Goal: Task Accomplishment & Management: Complete application form

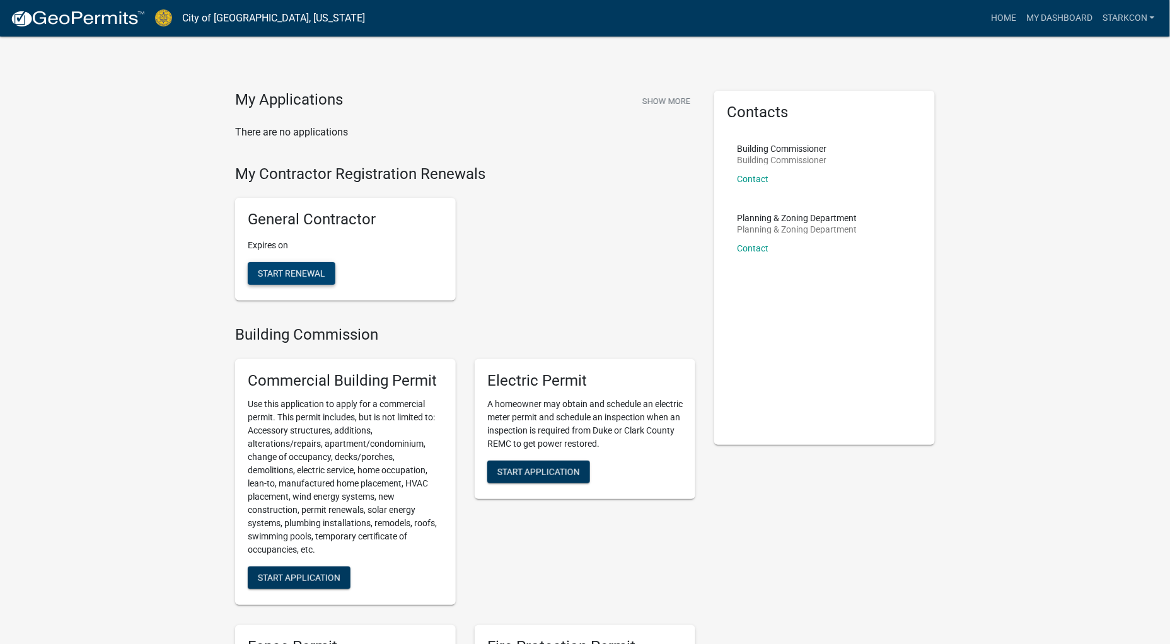
click at [308, 279] on button "Start Renewal" at bounding box center [292, 273] width 88 height 23
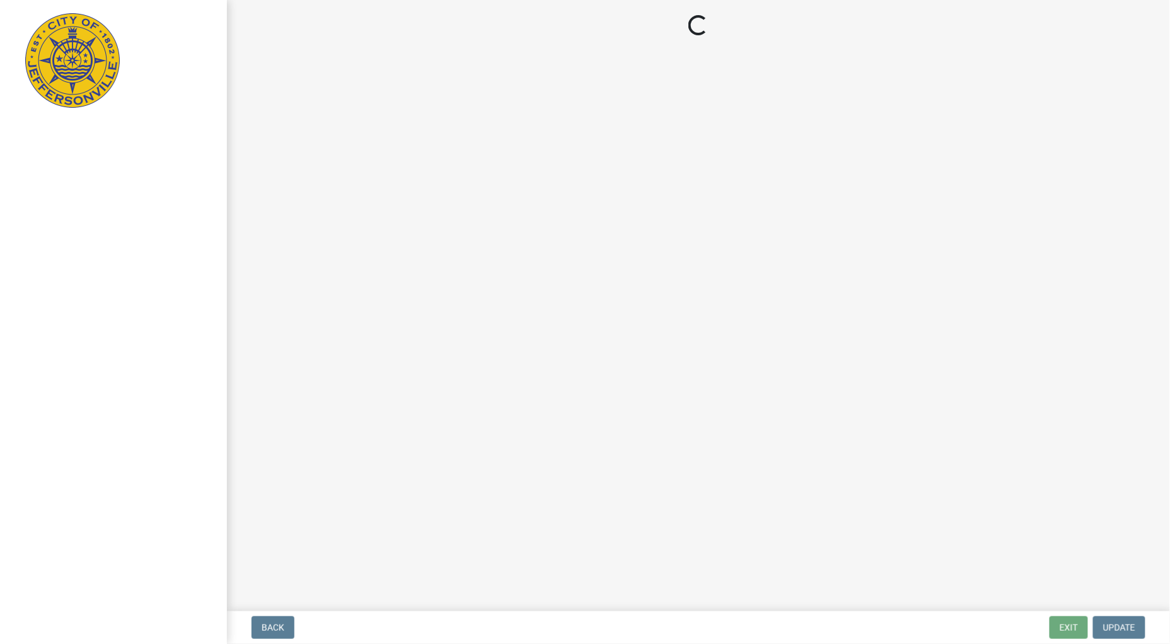
select select "IN"
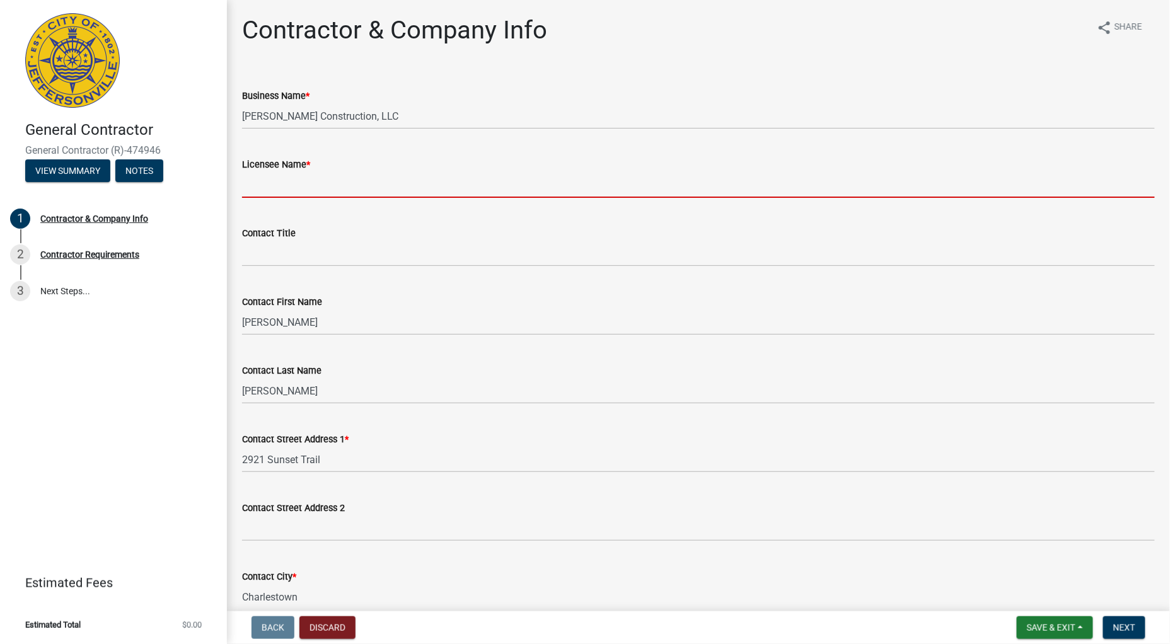
click at [304, 180] on input "Licensee Name *" at bounding box center [698, 185] width 913 height 26
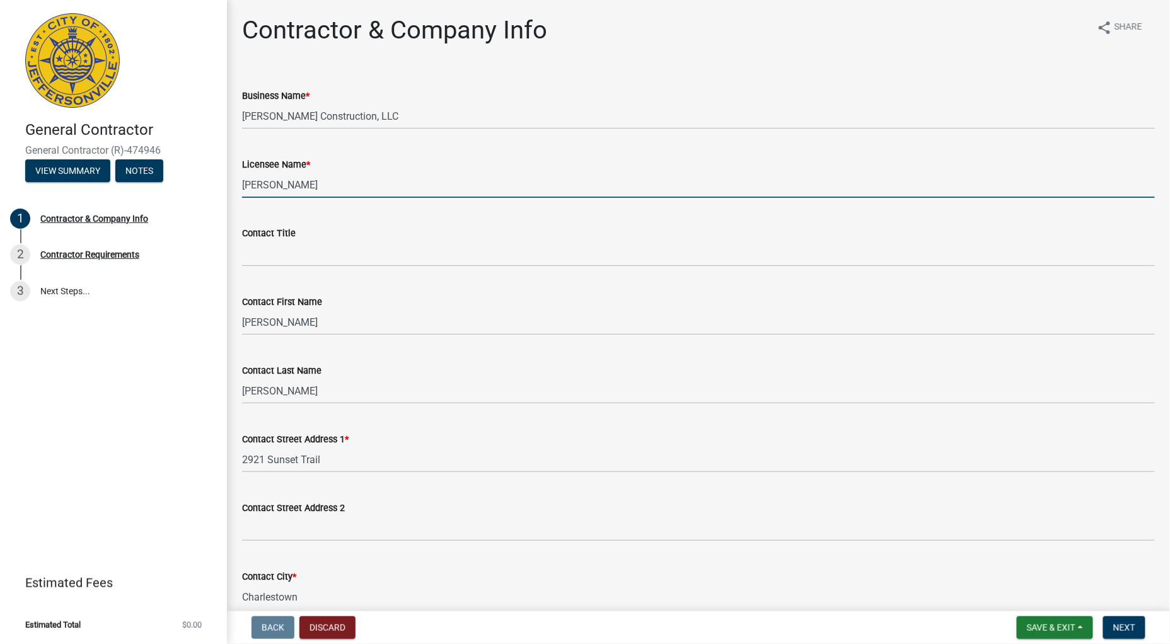
type input "[PERSON_NAME]"
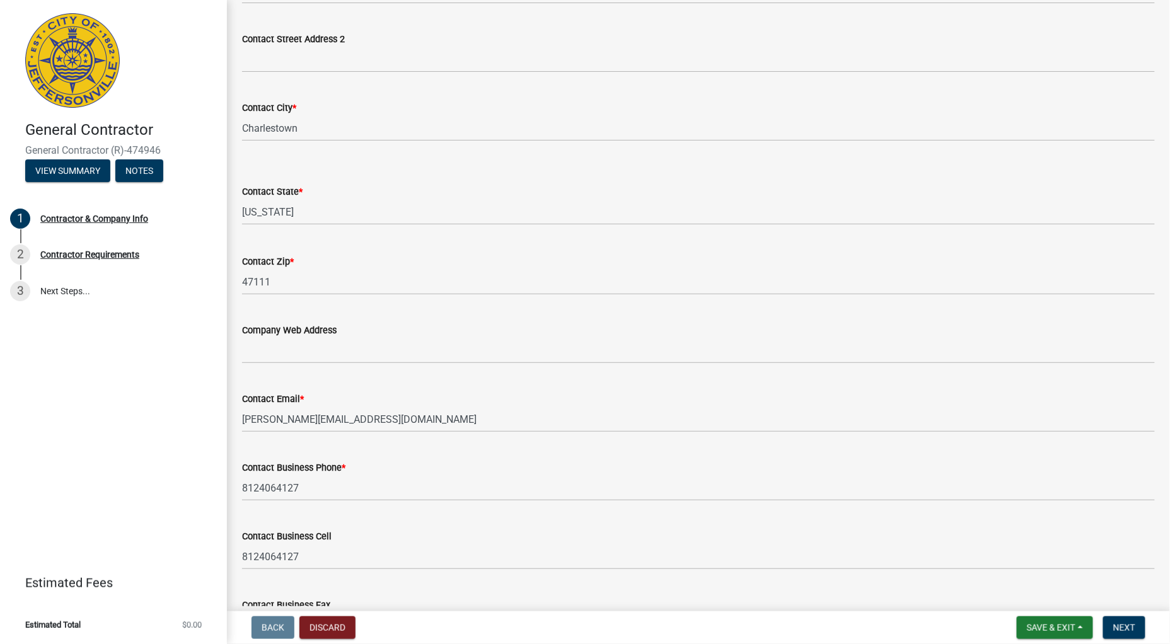
scroll to position [560, 0]
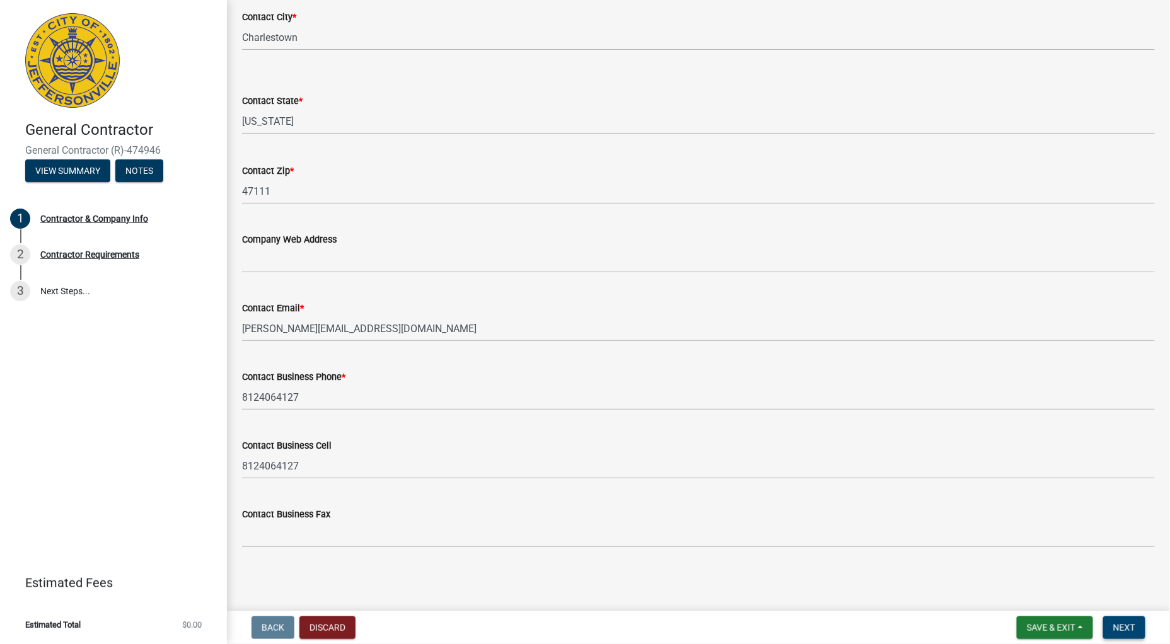
type input "Owner"
click at [1134, 623] on span "Next" at bounding box center [1124, 628] width 22 height 10
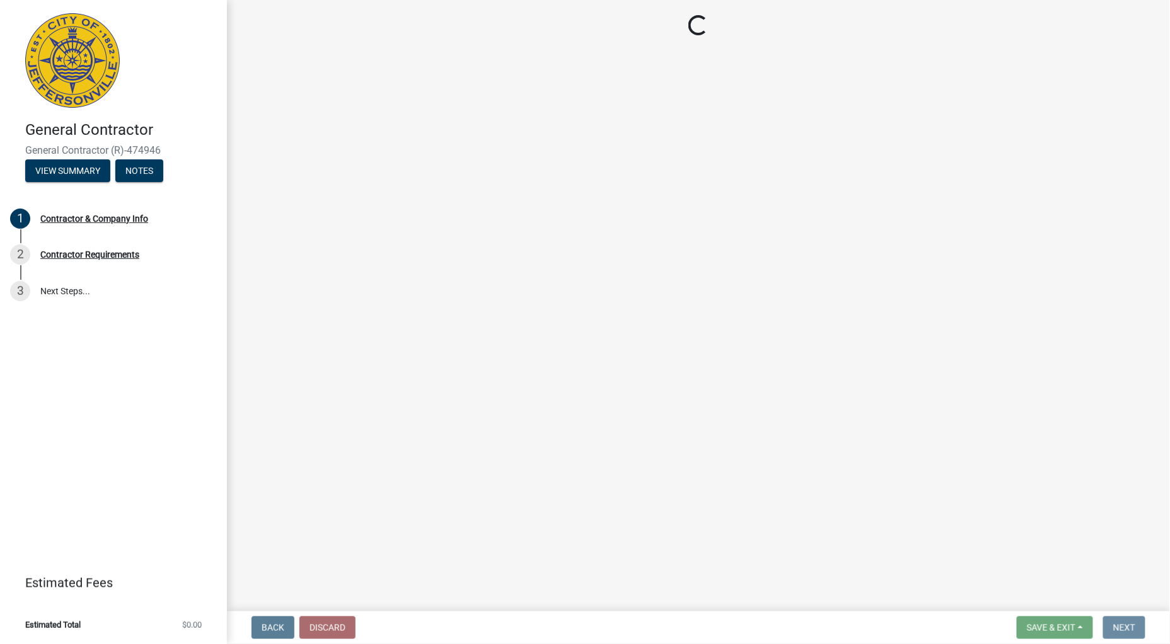
scroll to position [0, 0]
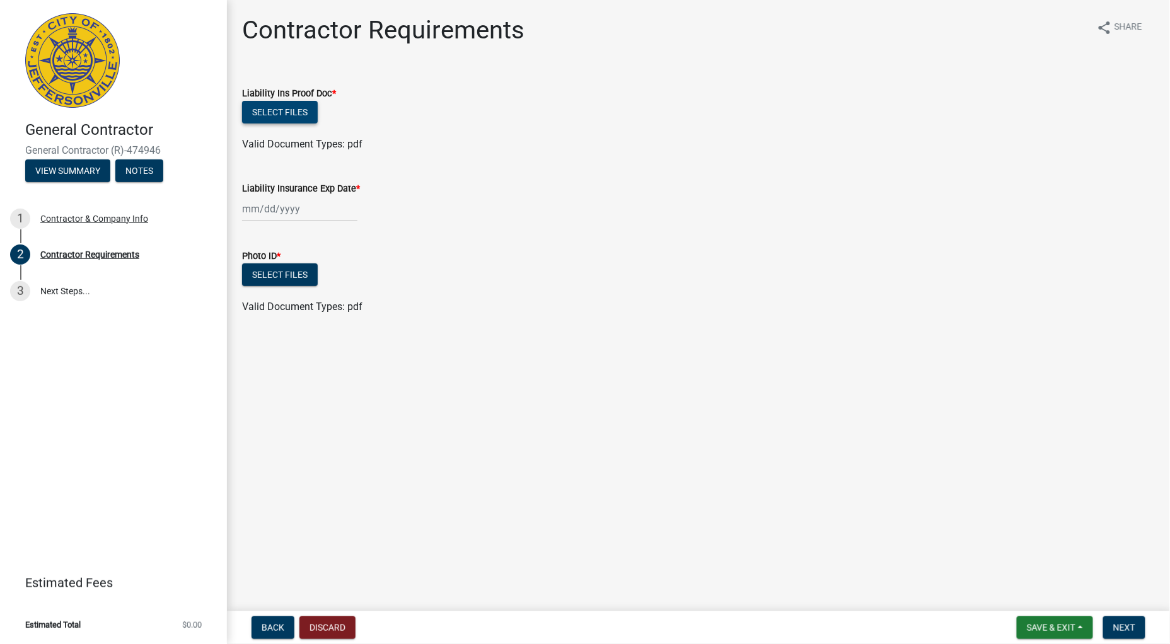
click at [301, 112] on button "Select files" at bounding box center [280, 112] width 76 height 23
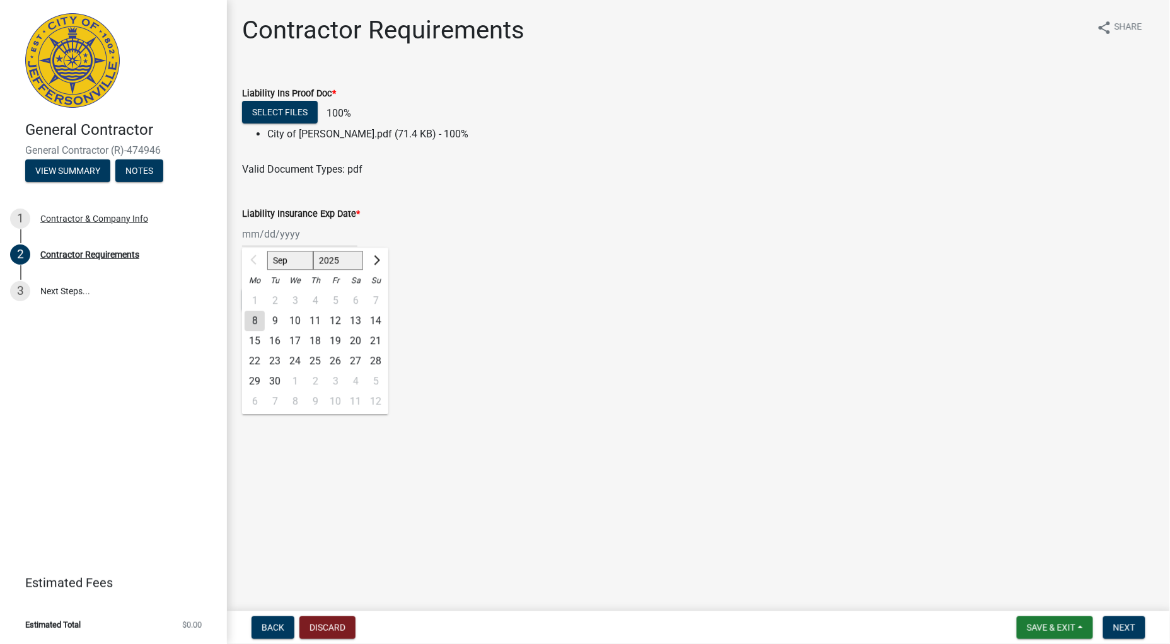
click at [278, 236] on div "Sep Oct Nov [DATE] 2026 2027 2028 2029 2030 2031 2032 2033 2034 2035 2036 2037 …" at bounding box center [299, 234] width 115 height 26
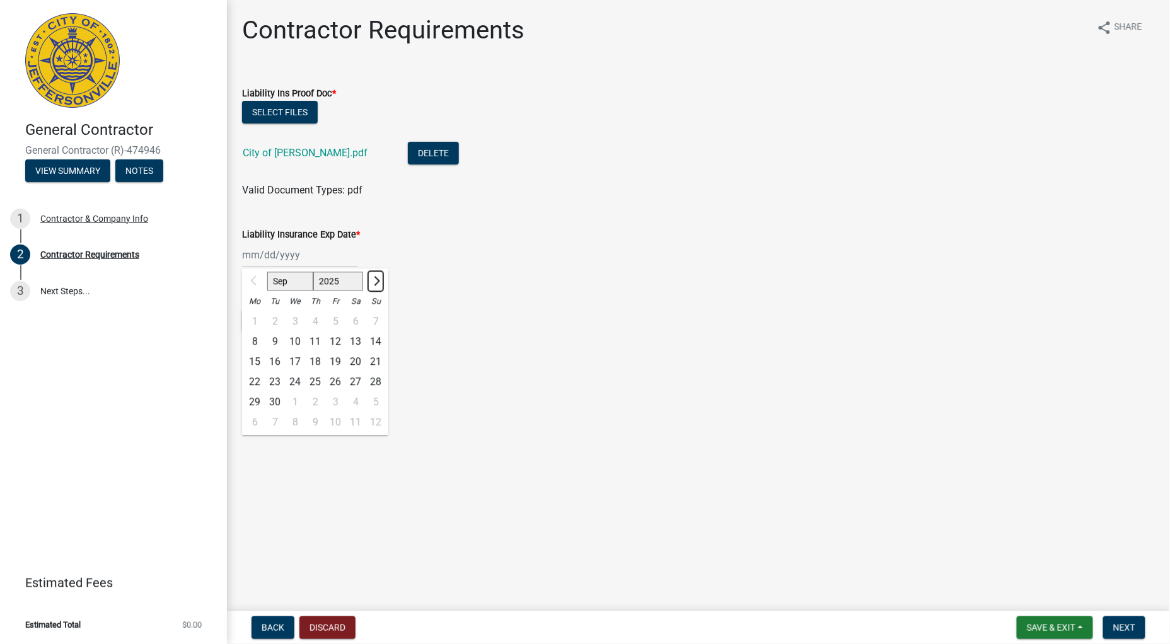
click at [376, 279] on span "Next month" at bounding box center [375, 280] width 9 height 9
select select "1"
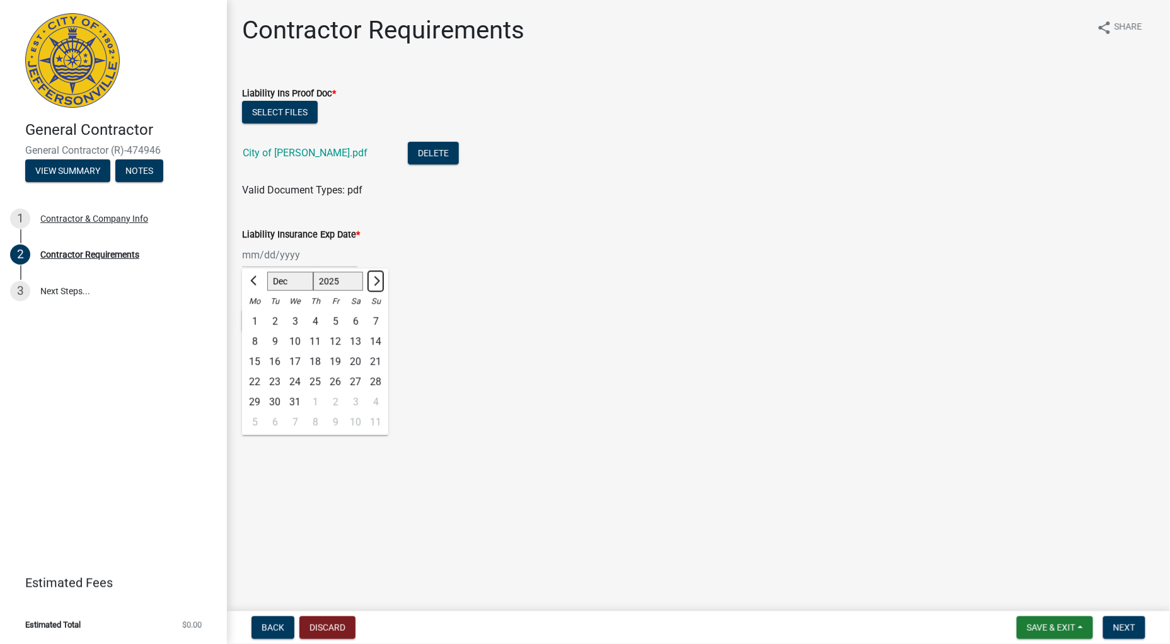
select select "2026"
click at [376, 279] on span "Next month" at bounding box center [375, 280] width 9 height 9
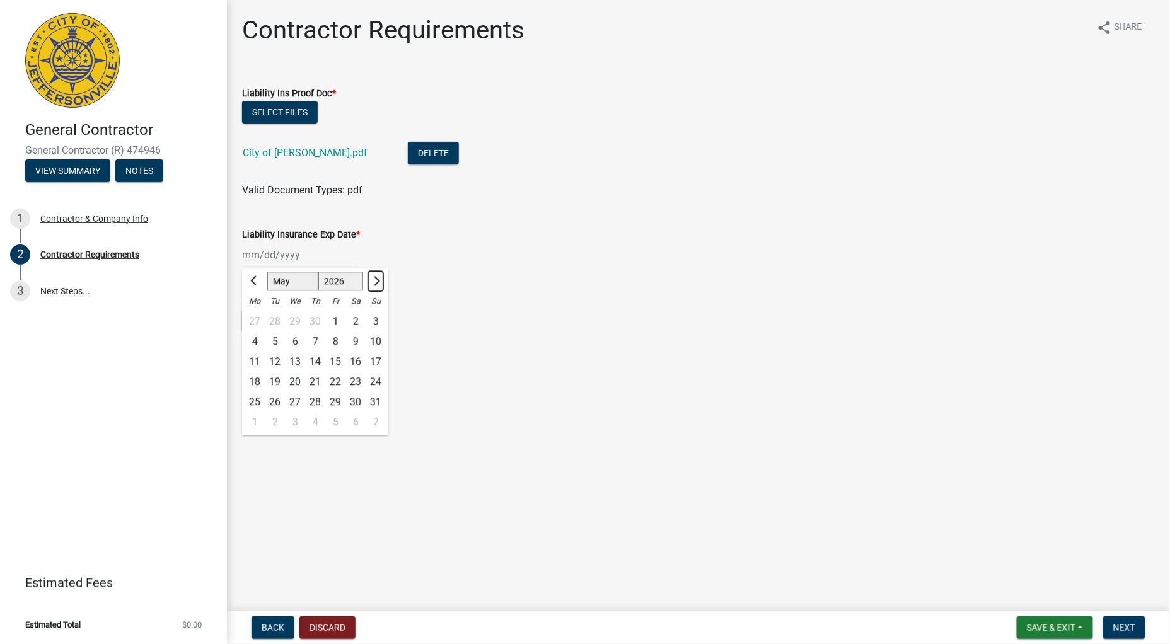
click at [376, 279] on span "Next month" at bounding box center [375, 280] width 9 height 9
select select "9"
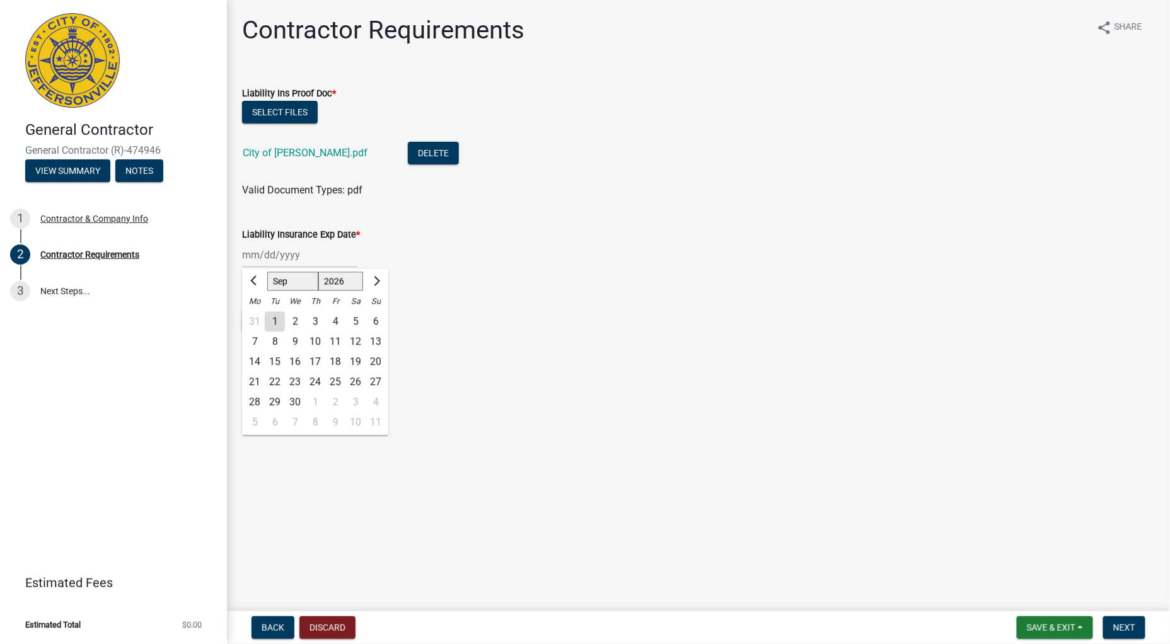
click at [373, 322] on div "6" at bounding box center [376, 321] width 20 height 20
type input "[DATE]"
click at [291, 319] on button "Select files" at bounding box center [280, 320] width 76 height 23
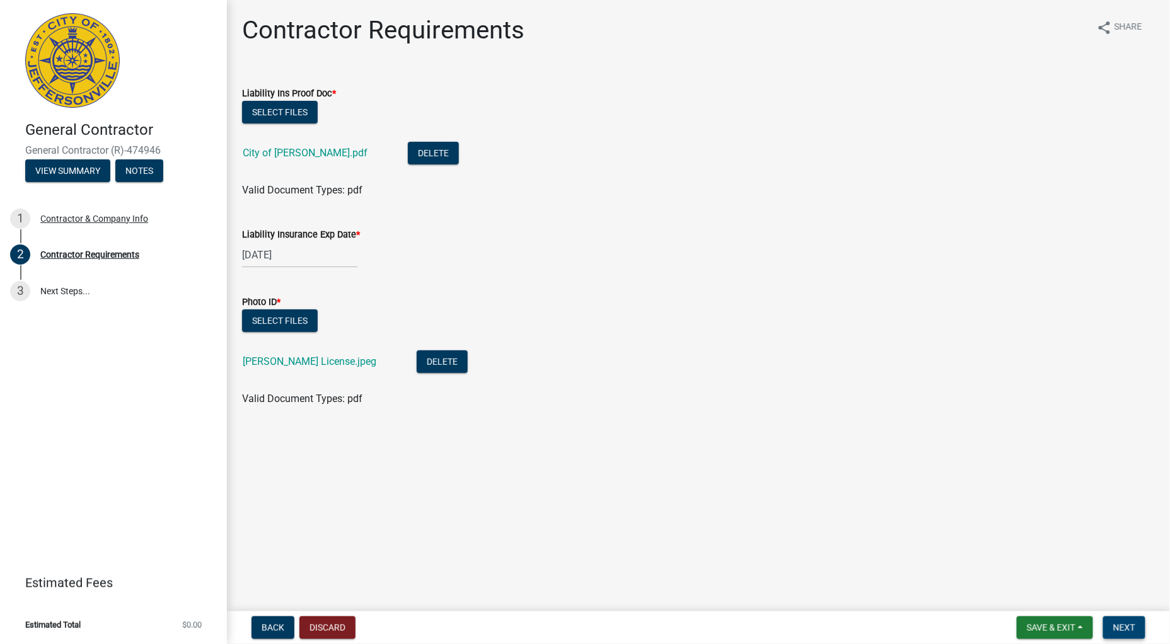
click at [1117, 634] on button "Next" at bounding box center [1124, 627] width 42 height 23
